Goal: Task Accomplishment & Management: Use online tool/utility

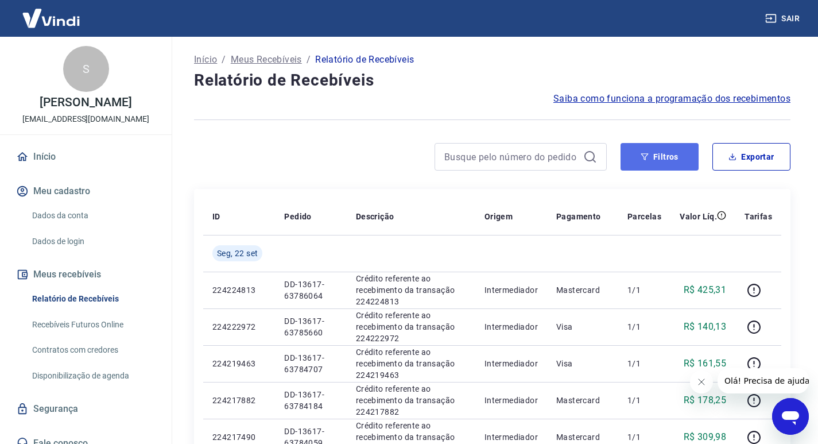
click at [669, 158] on button "Filtros" at bounding box center [659, 157] width 78 height 28
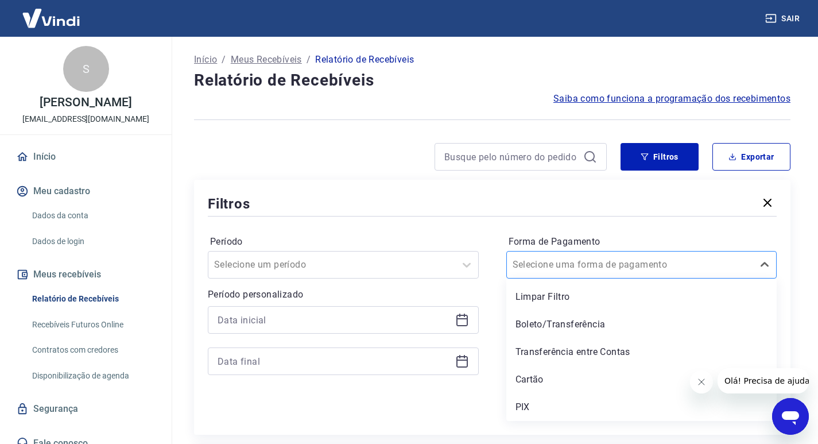
click at [550, 264] on input "Forma de Pagamento" at bounding box center [570, 265] width 116 height 14
click at [533, 402] on div "PIX" at bounding box center [641, 406] width 271 height 23
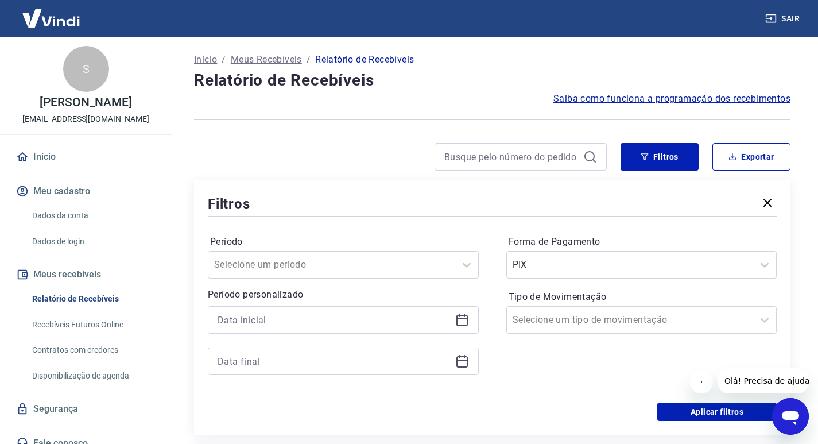
click at [524, 403] on div "Aplicar filtros" at bounding box center [492, 411] width 569 height 18
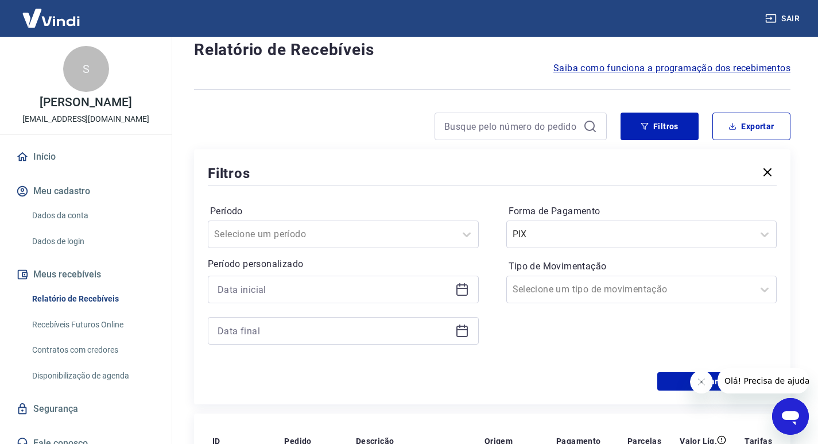
scroll to position [57, 0]
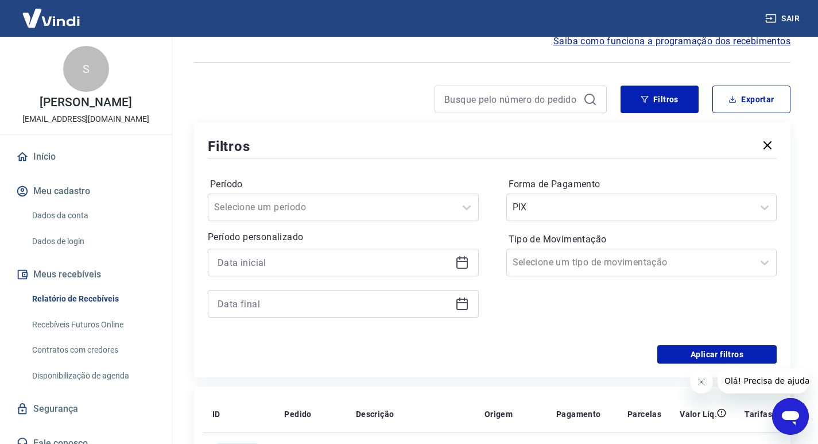
click at [463, 305] on icon at bounding box center [462, 304] width 14 height 14
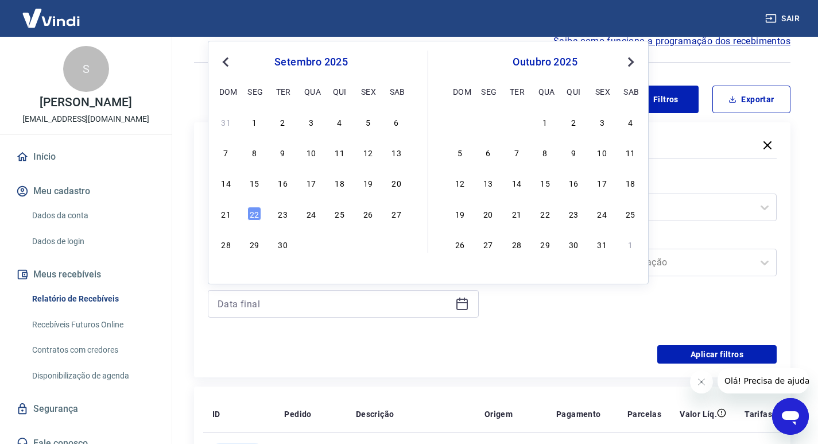
click at [410, 350] on div "Aplicar filtros" at bounding box center [492, 354] width 569 height 18
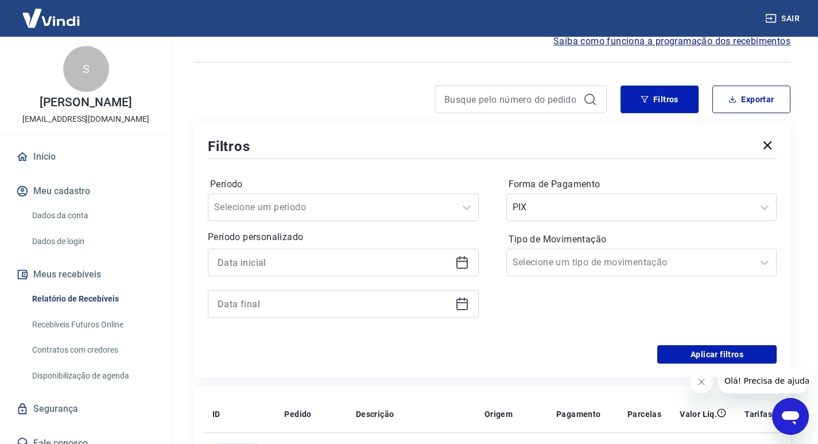
click at [462, 266] on icon at bounding box center [462, 262] width 14 height 14
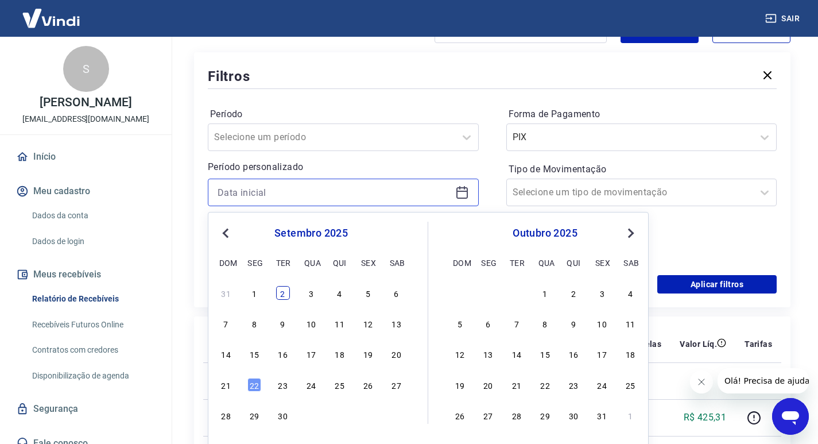
scroll to position [172, 0]
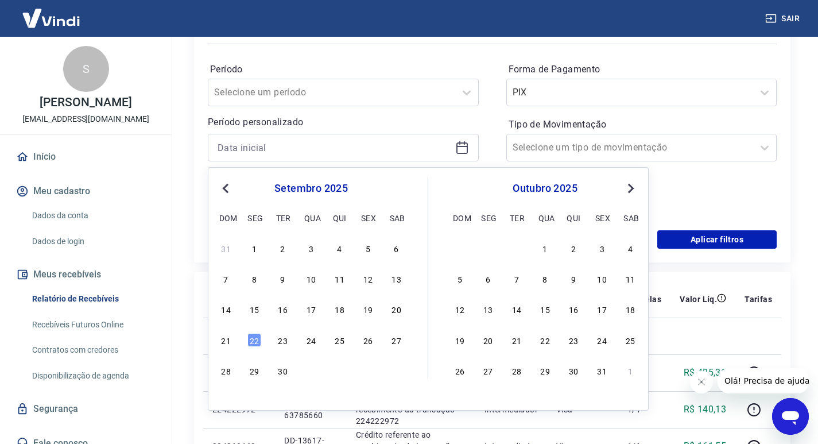
click at [262, 309] on div "14 15 16 17 18 19 20" at bounding box center [310, 309] width 187 height 17
click at [257, 309] on div "15" at bounding box center [254, 309] width 14 height 14
type input "15/09/2025"
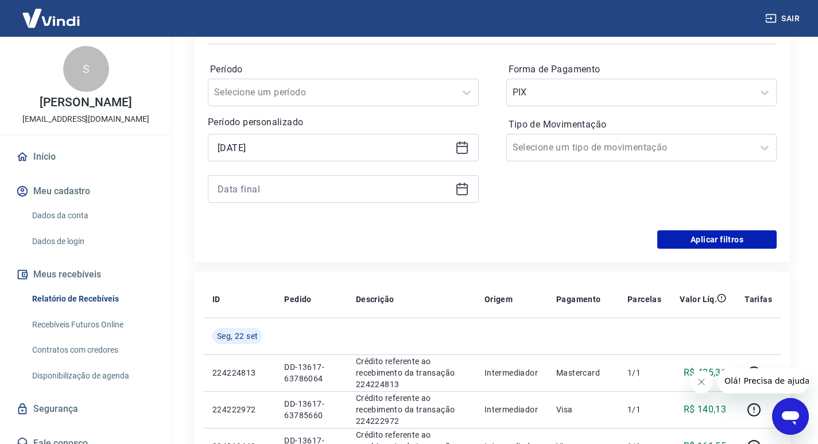
click at [465, 194] on icon at bounding box center [461, 189] width 11 height 11
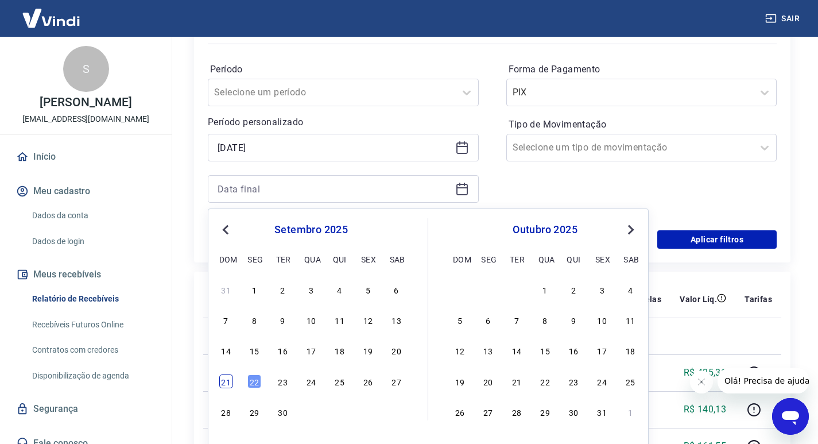
click at [226, 383] on div "21" at bounding box center [226, 381] width 14 height 14
type input "21/09/2025"
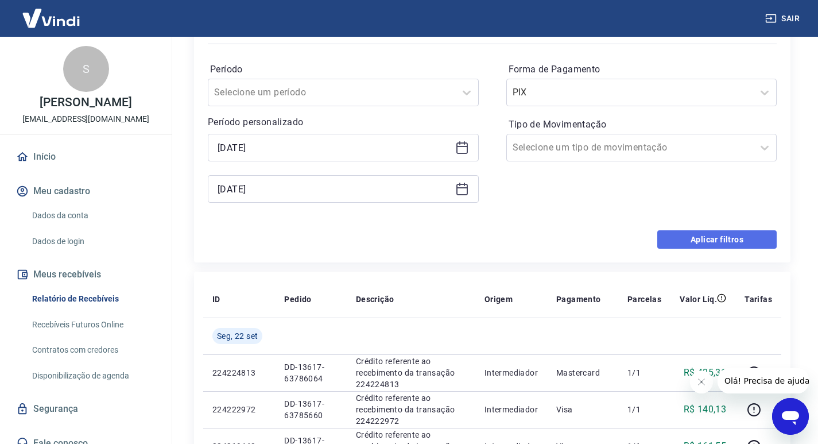
click at [737, 243] on button "Aplicar filtros" at bounding box center [716, 239] width 119 height 18
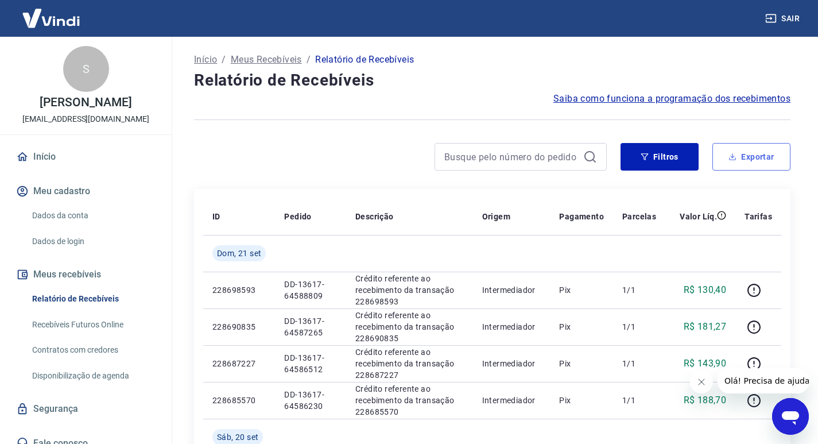
click at [729, 165] on button "Exportar" at bounding box center [751, 157] width 78 height 28
type input "15/09/2025"
type input "21/09/2025"
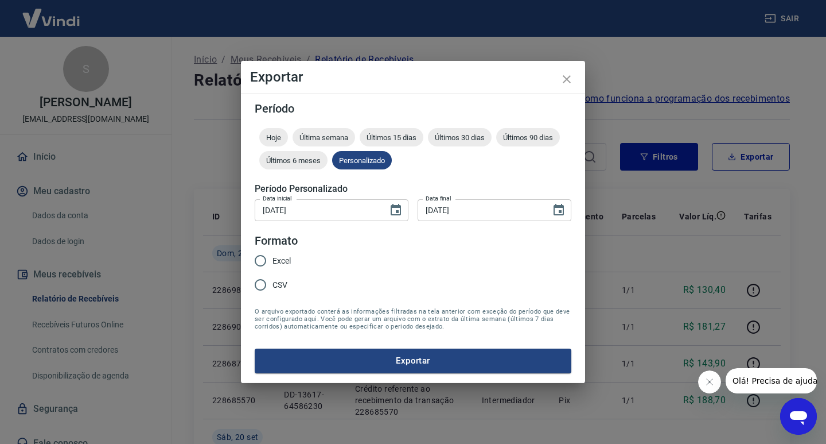
click at [263, 259] on input "Excel" at bounding box center [260, 260] width 24 height 24
radio input "true"
click at [327, 358] on button "Exportar" at bounding box center [413, 360] width 317 height 24
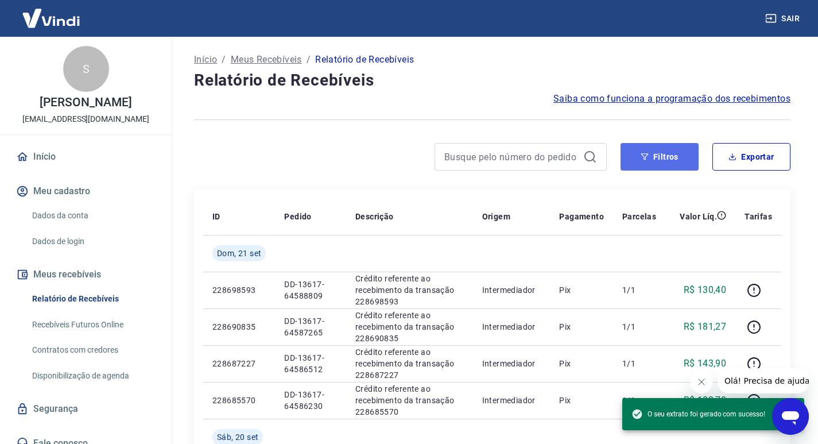
click at [661, 166] on button "Filtros" at bounding box center [659, 157] width 78 height 28
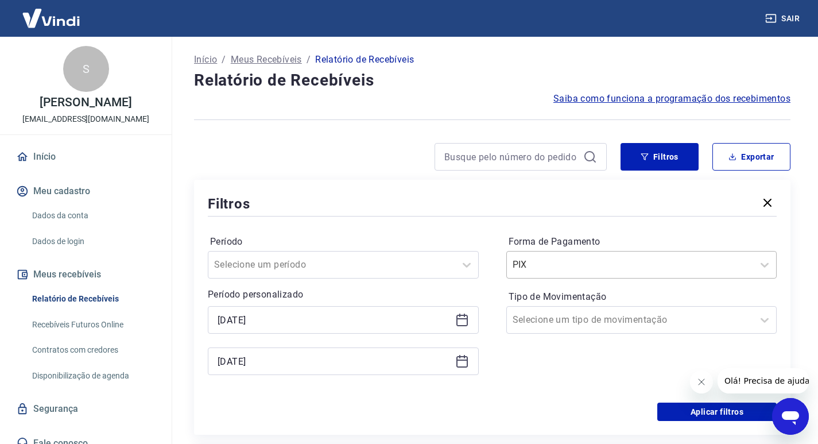
click at [549, 271] on div at bounding box center [629, 265] width 235 height 16
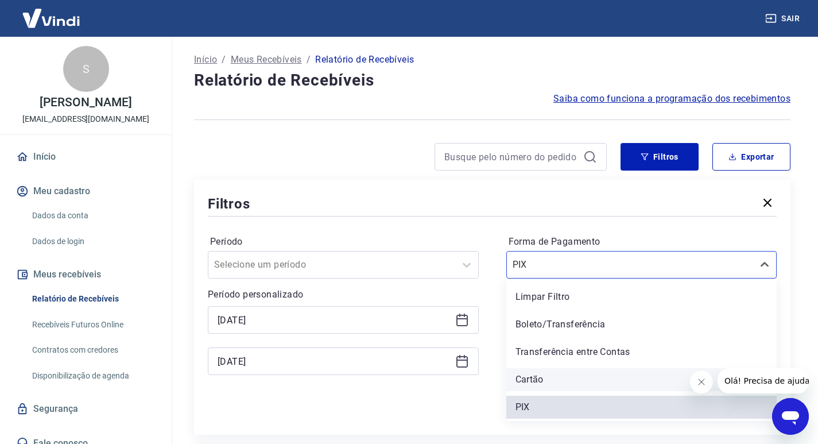
click at [533, 380] on div "Cartão" at bounding box center [641, 379] width 271 height 23
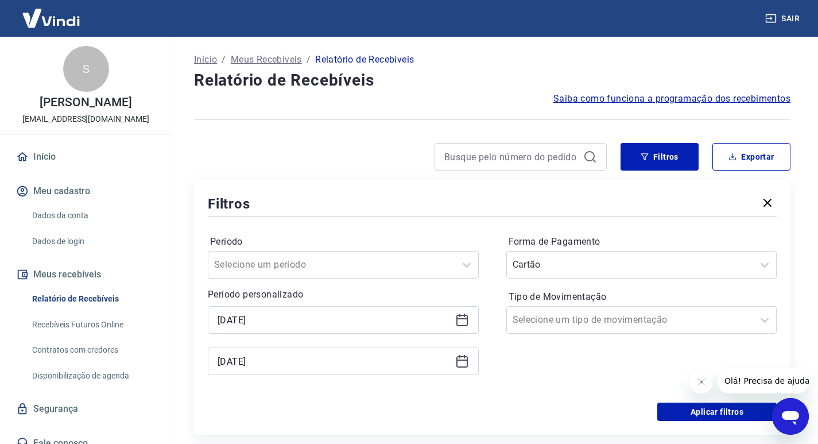
click at [535, 375] on div "Forma de Pagamento Cartão Tipo de Movimentação Selecione um tipo de movimentação" at bounding box center [641, 310] width 271 height 156
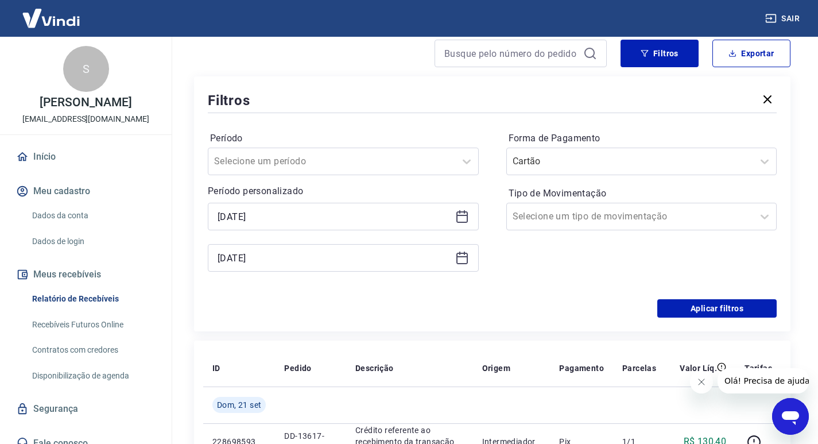
scroll to position [115, 0]
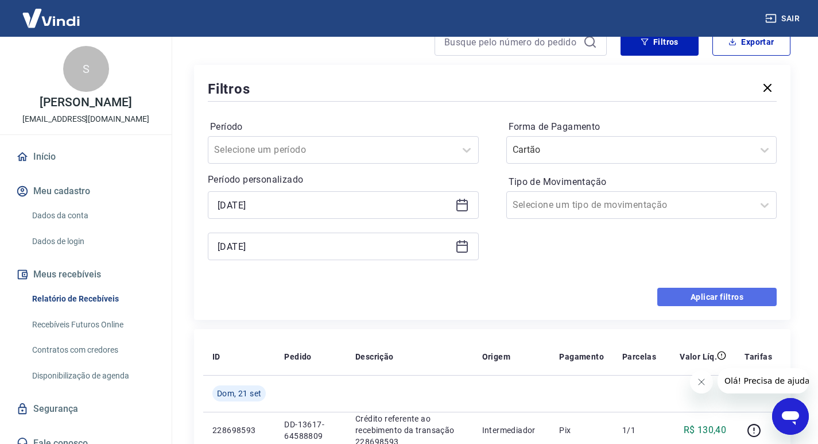
click at [738, 301] on button "Aplicar filtros" at bounding box center [716, 296] width 119 height 18
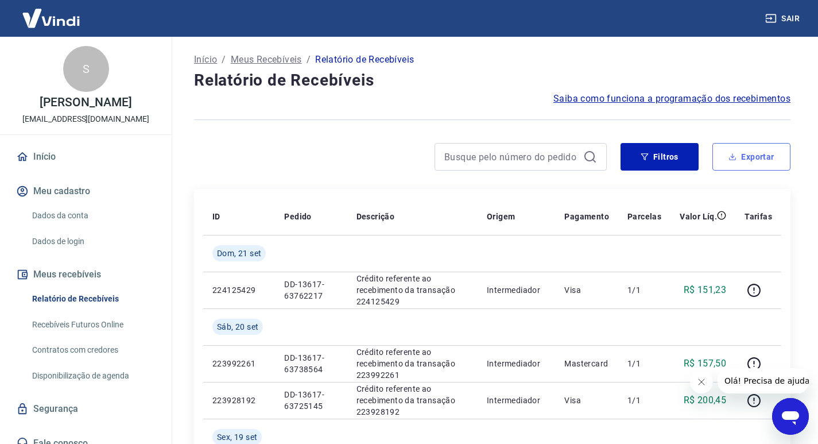
click at [756, 169] on button "Exportar" at bounding box center [751, 157] width 78 height 28
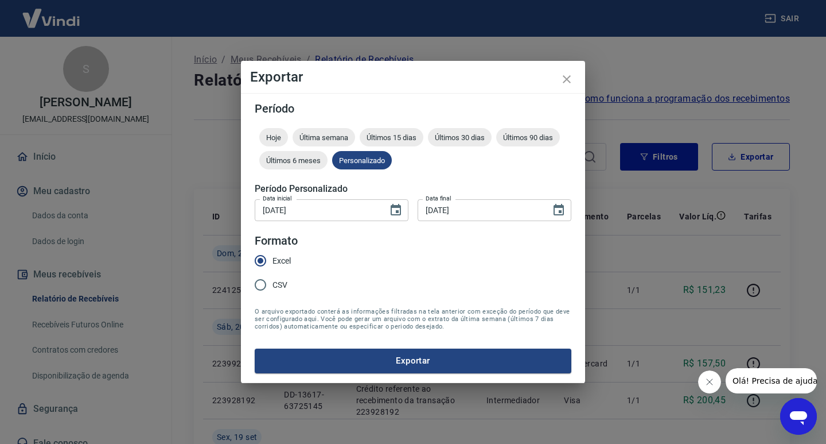
click at [258, 285] on input "CSV" at bounding box center [260, 285] width 24 height 24
radio input "true"
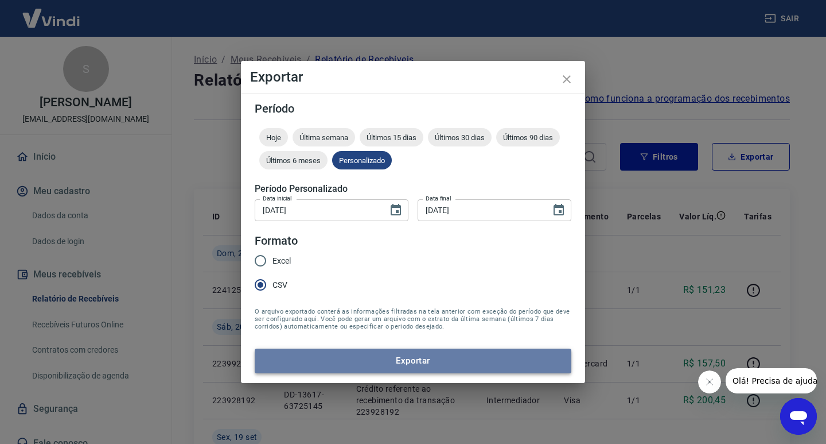
click at [314, 363] on button "Exportar" at bounding box center [413, 360] width 317 height 24
